Goal: Task Accomplishment & Management: Complete application form

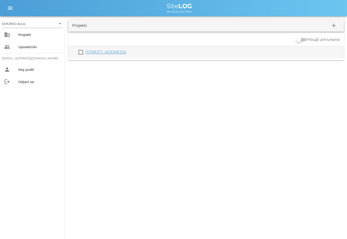
click at [126, 53] on link "[STREET_ADDRESS]" at bounding box center [105, 52] width 41 height 5
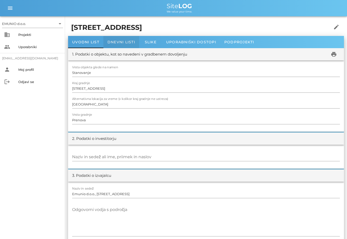
click at [125, 42] on span "Dnevni listi" at bounding box center [122, 42] width 28 height 5
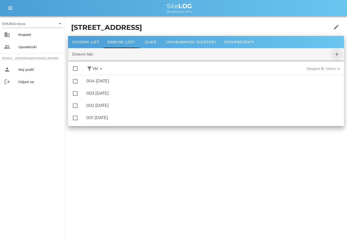
click at [338, 52] on icon "add" at bounding box center [337, 54] width 6 height 6
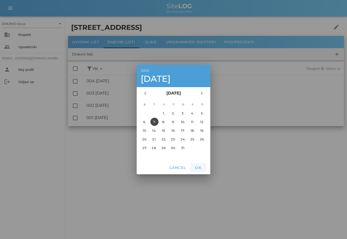
click at [200, 166] on span "OK" at bounding box center [198, 167] width 12 height 5
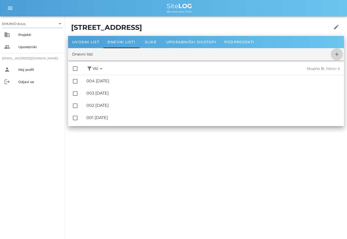
checkbox input "false"
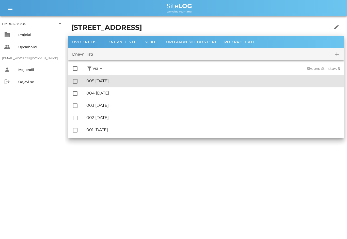
click at [116, 80] on div "🔏 005 [DATE]" at bounding box center [213, 80] width 254 height 5
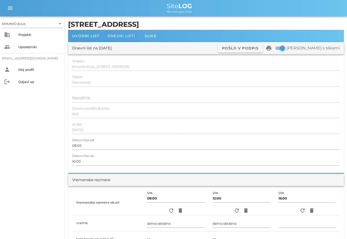
click at [130, 35] on span "Dnevni listi" at bounding box center [122, 36] width 28 height 5
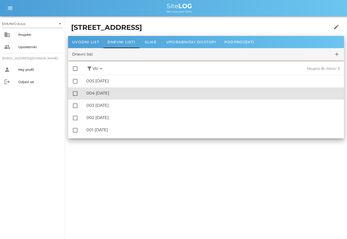
click at [125, 95] on div "🔏 004 [DATE]" at bounding box center [213, 93] width 254 height 5
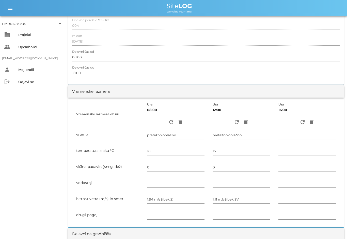
scroll to position [92, 0]
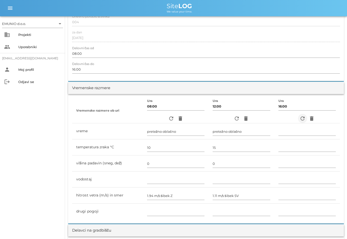
click at [302, 119] on icon "refresh" at bounding box center [303, 118] width 6 height 6
type input "pretežno oblačno"
type input "11"
type input "0"
type input "1.39 m/s šibek SZ"
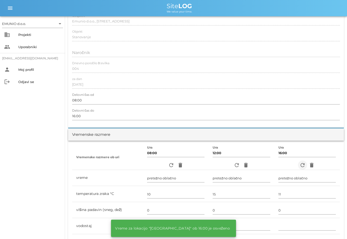
scroll to position [0, 0]
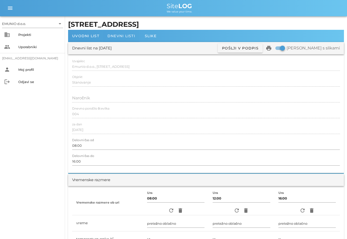
click at [126, 36] on span "Dnevni listi" at bounding box center [122, 36] width 28 height 5
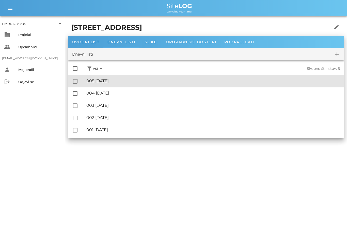
click at [119, 80] on div "🔏 005 [DATE]" at bounding box center [213, 80] width 254 height 5
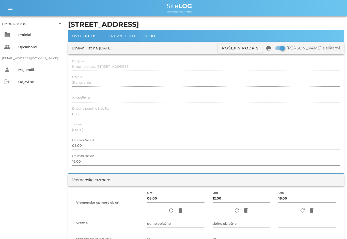
click at [124, 35] on span "Dnevni listi" at bounding box center [122, 36] width 28 height 5
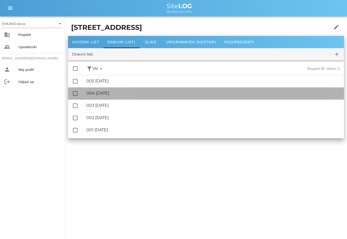
click at [127, 95] on div "🔏 004 [DATE]" at bounding box center [213, 93] width 254 height 5
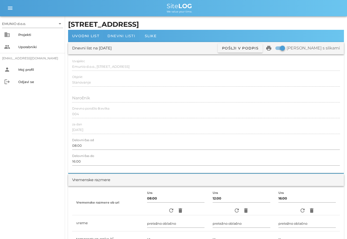
click at [124, 37] on span "Dnevni listi" at bounding box center [122, 36] width 28 height 5
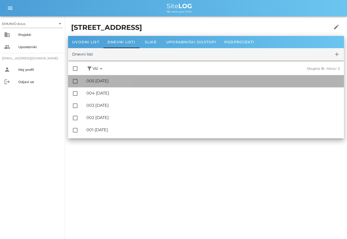
click at [122, 80] on div "🔏 005 [DATE]" at bounding box center [213, 80] width 254 height 5
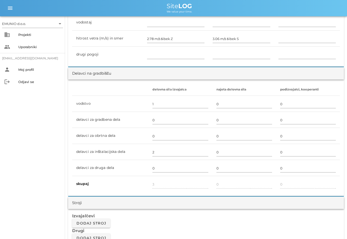
scroll to position [258, 0]
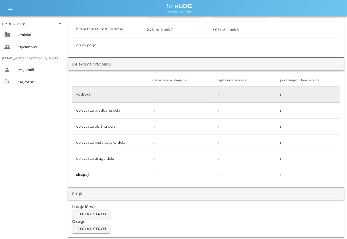
click at [165, 95] on input "1" at bounding box center [181, 95] width 56 height 8
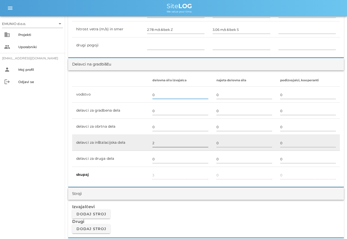
type input "0"
click at [165, 143] on input "2" at bounding box center [181, 143] width 56 height 8
type input "2"
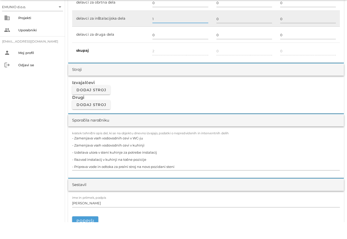
scroll to position [367, 0]
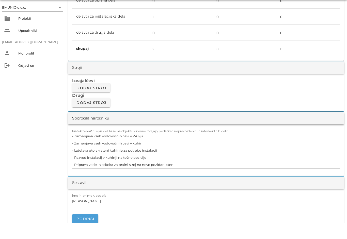
type input "1"
click at [151, 152] on textarea "- Zamenjava vseh vodovodnih cevi v WC-ju - Zamenjava vseh vodovodnih cevi v kuh…" at bounding box center [206, 167] width 268 height 36
type input "1"
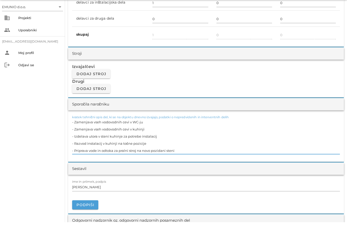
scroll to position [410, 0]
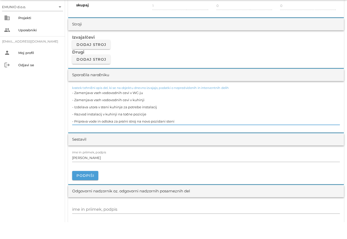
click at [83, 106] on textarea "- Zamenjava vseh vodovodnih cevi v WC-ju - Zamenjava vseh vodovodnih cevi v kuh…" at bounding box center [206, 124] width 268 height 36
click at [86, 106] on textarea "- Zamenjava vseh vodovodnih cevi v WC-ju - Zamenjava vseh vodovodnih cevi v kuh…" at bounding box center [206, 124] width 268 height 36
type input "004"
type input "[DATE]"
type input "pretežno oblačno"
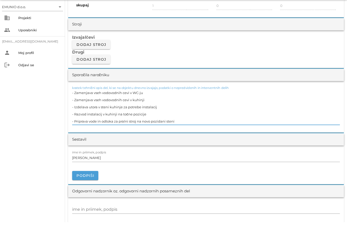
type input "pretežno oblačno"
type input "10"
type input "15"
type input "11"
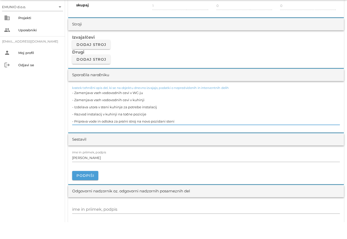
type input "0"
type input "1.94 m/s šibek Z"
type input "1.11 m/s šibek SV"
type input "1.39 m/s šibek SZ"
type input "1"
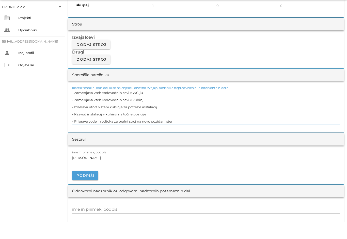
type input "2"
type input "3"
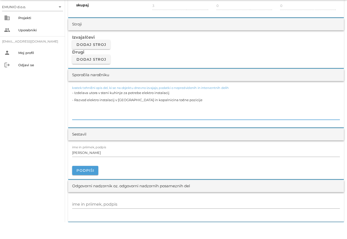
type textarea "- Izdelava utora v steni kuhinje za potrebe elektro instalacij - Razvod elektro…"
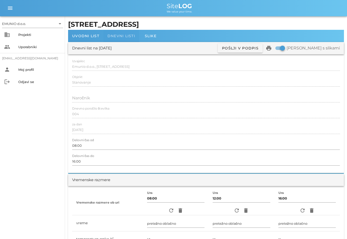
click at [125, 37] on span "Dnevni listi" at bounding box center [122, 36] width 28 height 5
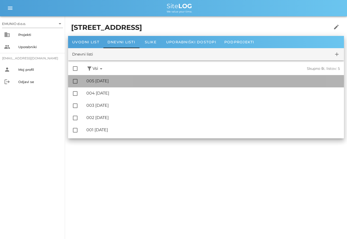
click at [116, 79] on div "🔏 005 [DATE]" at bounding box center [213, 80] width 254 height 5
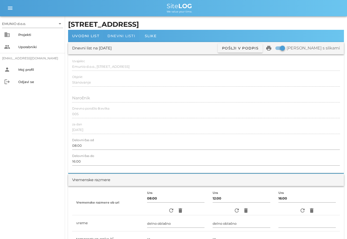
click at [126, 35] on span "Dnevni listi" at bounding box center [122, 36] width 28 height 5
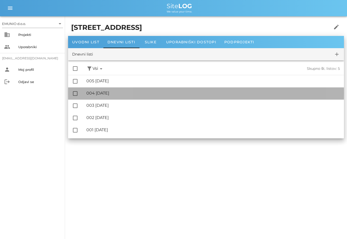
click at [123, 91] on div "🔏 004 [DATE]" at bounding box center [213, 93] width 254 height 5
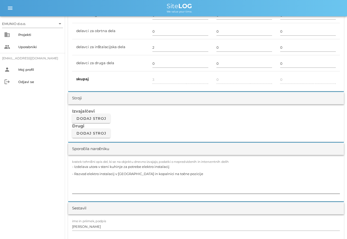
click at [182, 180] on textarea "- Izdelava utora v steni kuhinje za potrebe elektro instalacij - Razvod elektro…" at bounding box center [206, 178] width 268 height 31
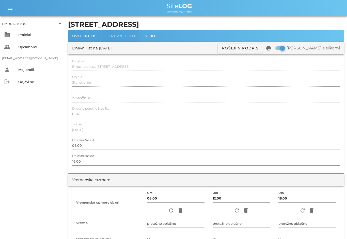
click at [125, 35] on span "Dnevni listi" at bounding box center [122, 36] width 28 height 5
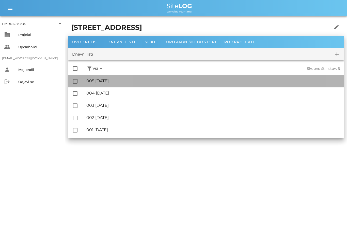
click at [118, 81] on div "🔏 005 [DATE]" at bounding box center [213, 80] width 254 height 5
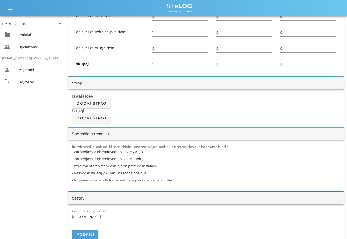
scroll to position [368, 0]
click at [116, 153] on textarea "- Zamenjava vseh vodovodnih cevi v WC-ju - Zamenjava vseh vodovodnih cevi v kuh…" at bounding box center [206, 166] width 268 height 36
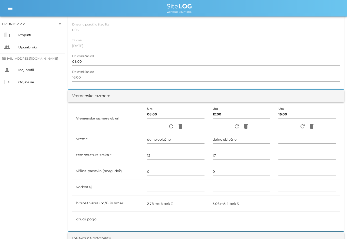
scroll to position [0, 0]
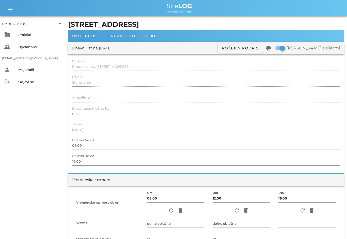
click at [121, 32] on div "Dnevni listi" at bounding box center [122, 36] width 36 height 12
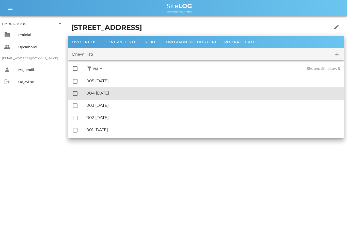
click at [119, 97] on div "🔏 004 [DATE] ✓ Podpisal: Nadzornik ✓ Podpisal: Sestavljalec ✓ Podpisal: Odgovor…" at bounding box center [213, 93] width 254 height 11
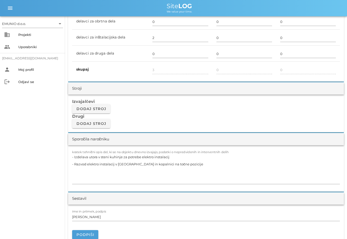
scroll to position [384, 0]
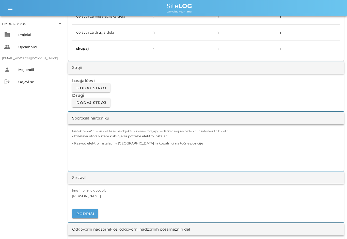
click at [164, 142] on textarea "- Izdelava utora v steni kuhinje za potrebe elektro instalacij - Razvod elektro…" at bounding box center [206, 147] width 268 height 31
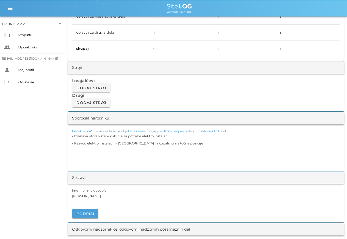
scroll to position [383, 0]
paste textarea "Zamenjava vseh vodovodnih cevi v WC-ju - Zamenjava vseh vodovodnih cevi v kuhin…"
type textarea "- Zamenjava vseh vodovodnih cevi v WC-ju - Zamenjava vseh vodovodnih cevi v kuh…"
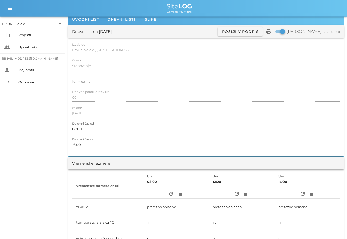
scroll to position [0, 0]
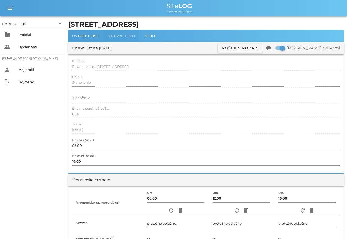
click at [125, 36] on span "Dnevni listi" at bounding box center [122, 36] width 28 height 5
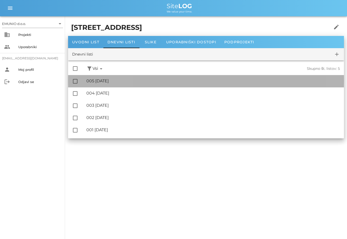
click at [109, 79] on div "🔏 005 [DATE]" at bounding box center [213, 80] width 254 height 5
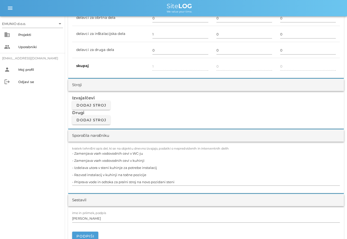
scroll to position [367, 0]
click at [87, 153] on textarea "- Zamenjava vseh vodovodnih cevi v WC-ju - Zamenjava vseh vodovodnih cevi v kuh…" at bounding box center [206, 167] width 268 height 36
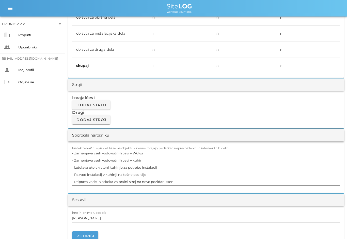
click at [87, 153] on textarea "- Zamenjava vseh vodovodnih cevi v WC-ju - Zamenjava vseh vodovodnih cevi v kuh…" at bounding box center [206, 167] width 268 height 36
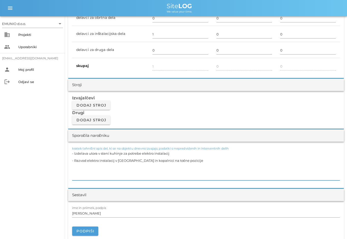
scroll to position [0, 0]
type textarea "- Izdelava utora v steni kuhinje in kopalnice za potrebe elektro instalacij - R…"
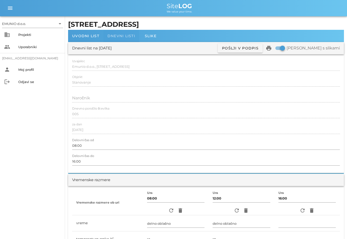
click at [126, 34] on span "Dnevni listi" at bounding box center [122, 36] width 28 height 5
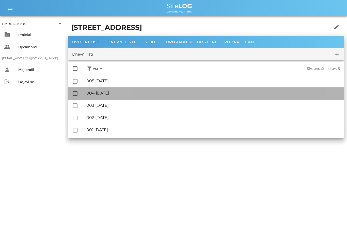
click at [124, 92] on div "🔏 004 [DATE]" at bounding box center [213, 93] width 254 height 5
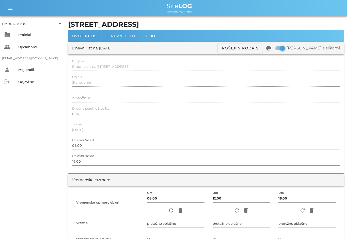
click at [120, 35] on span "Dnevni listi" at bounding box center [122, 36] width 28 height 5
